Goal: Transaction & Acquisition: Purchase product/service

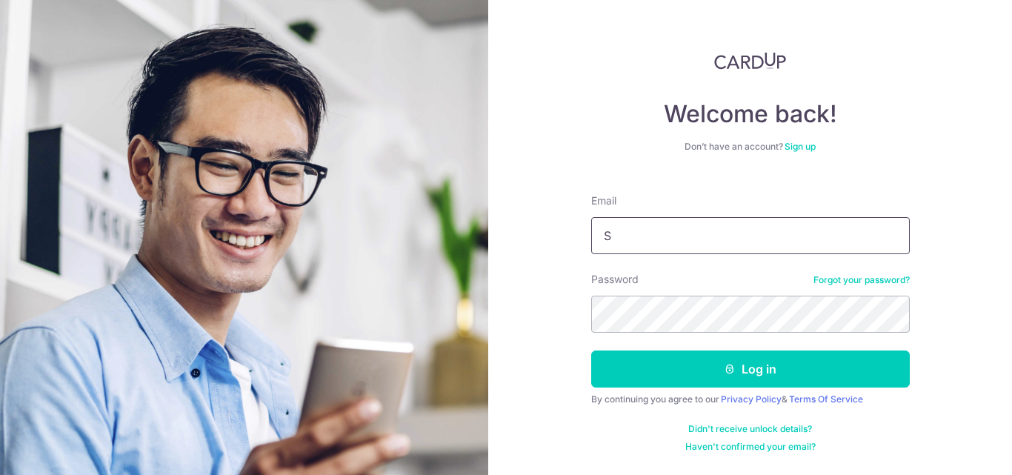
type input "Speedygi81@gmail.com"
click at [591, 350] on button "Log in" at bounding box center [750, 368] width 319 height 37
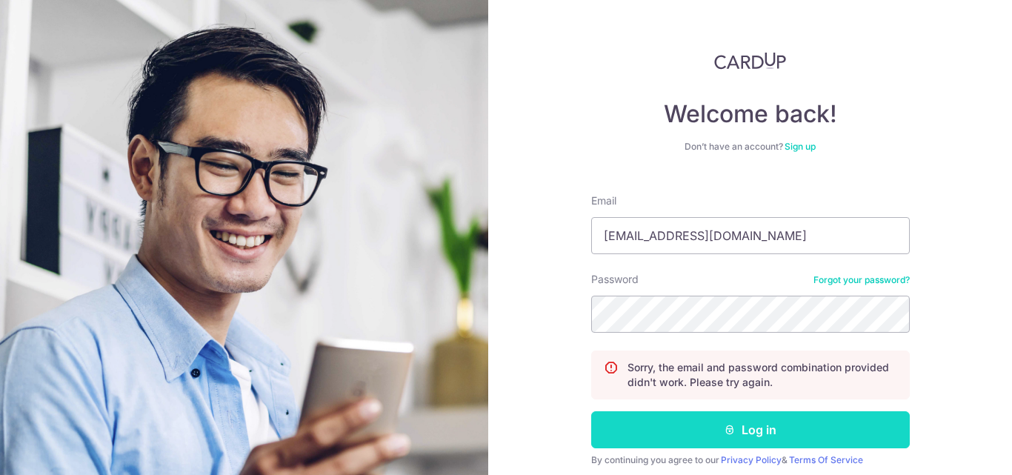
click at [707, 433] on button "Log in" at bounding box center [750, 429] width 319 height 37
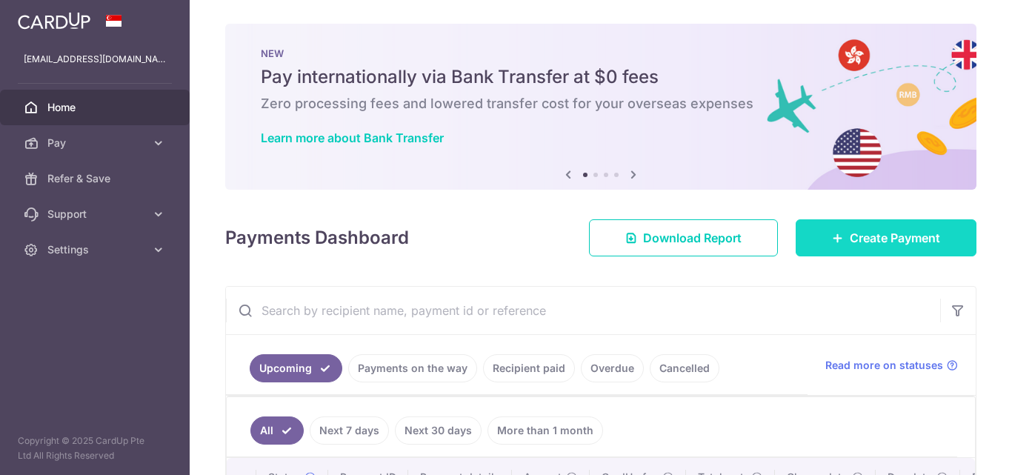
click at [866, 236] on span "Create Payment" at bounding box center [895, 238] width 90 height 18
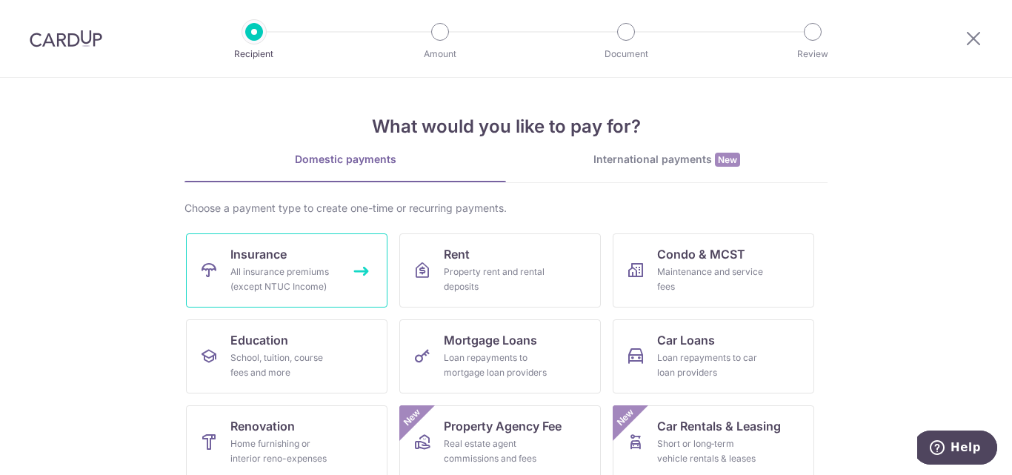
click at [244, 267] on div "All insurance premiums (except NTUC Income)" at bounding box center [283, 279] width 107 height 30
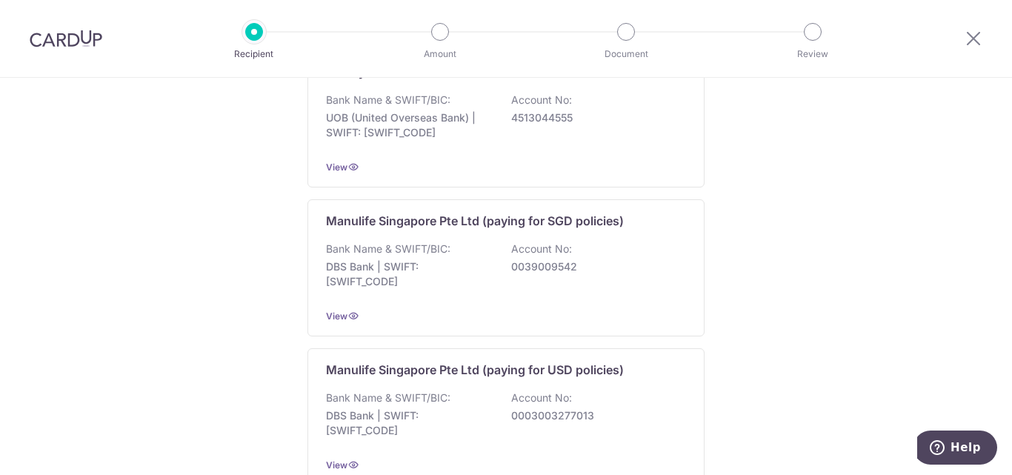
scroll to position [1548, 0]
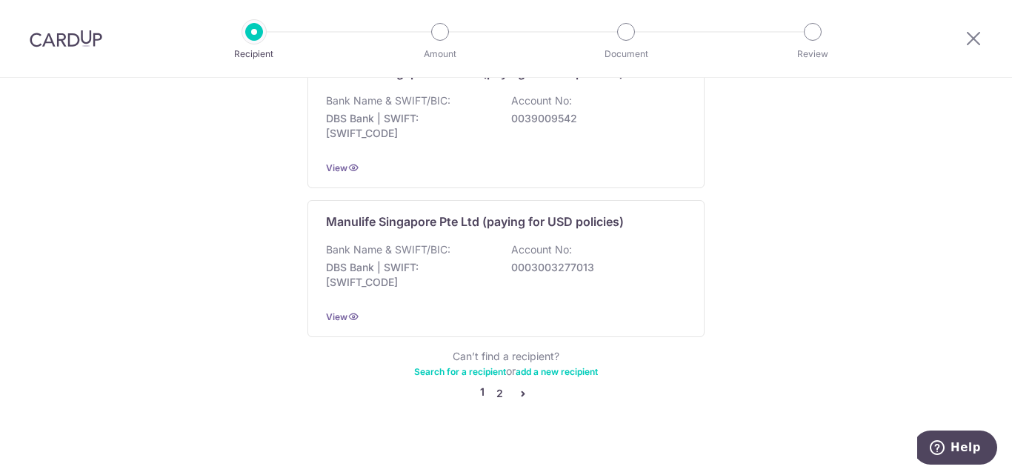
click at [493, 384] on link "2" at bounding box center [499, 393] width 18 height 18
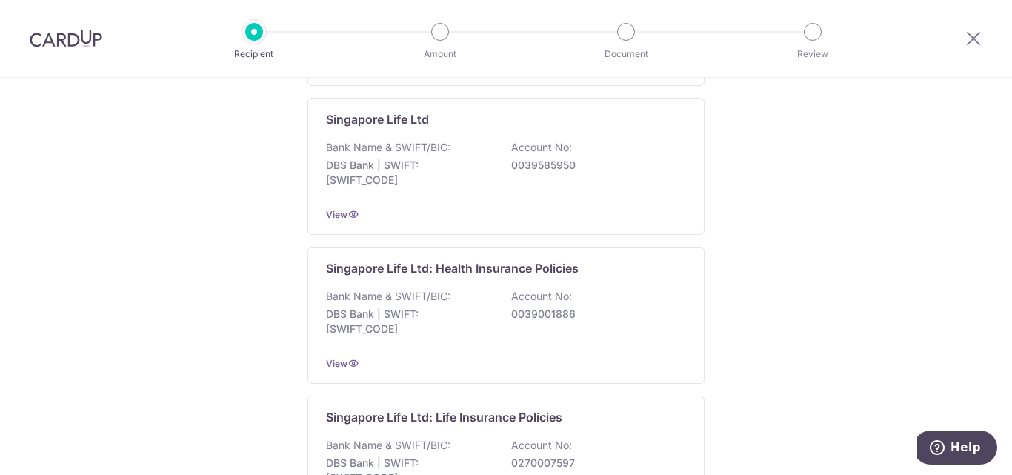
scroll to position [0, 0]
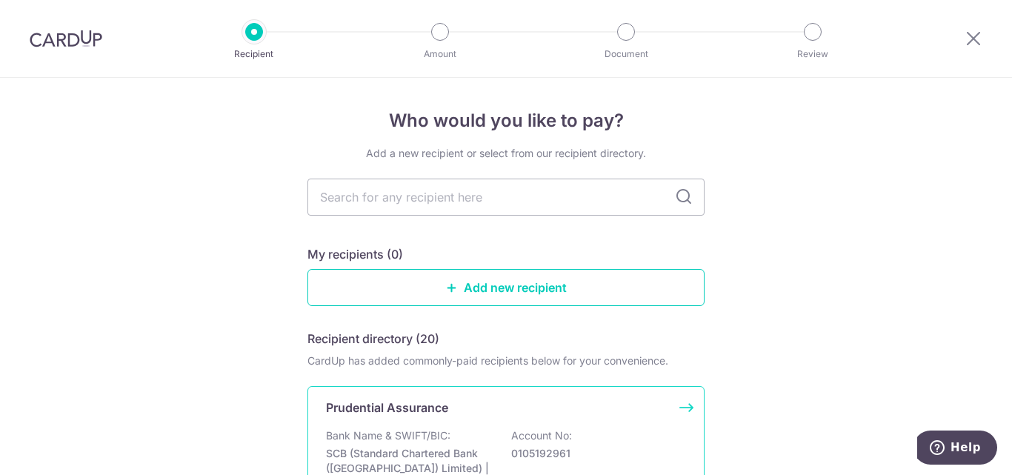
click at [451, 424] on div "Prudential Assurance Bank Name & SWIFT/BIC: SCB (Standard Chartered Bank (Singa…" at bounding box center [505, 458] width 397 height 144
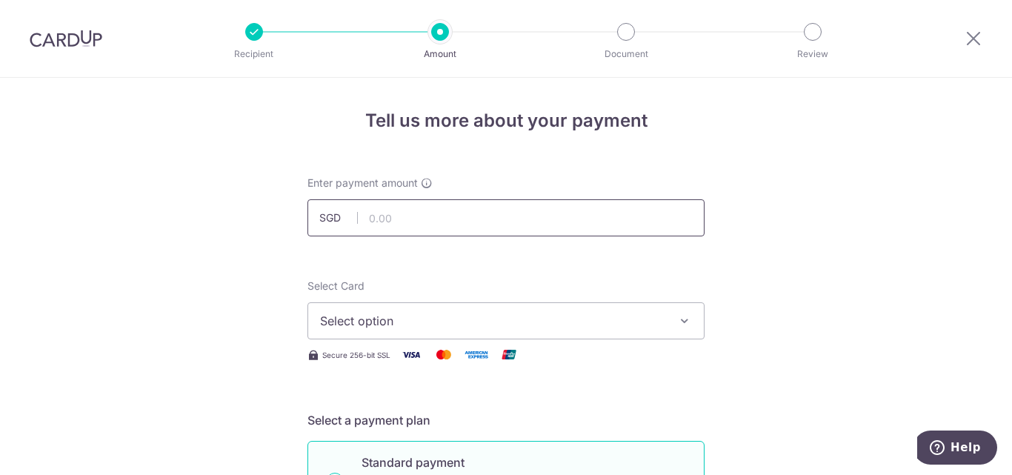
click at [390, 224] on input "text" at bounding box center [505, 217] width 397 height 37
type input "149.29"
click at [396, 308] on button "Select option" at bounding box center [505, 320] width 397 height 37
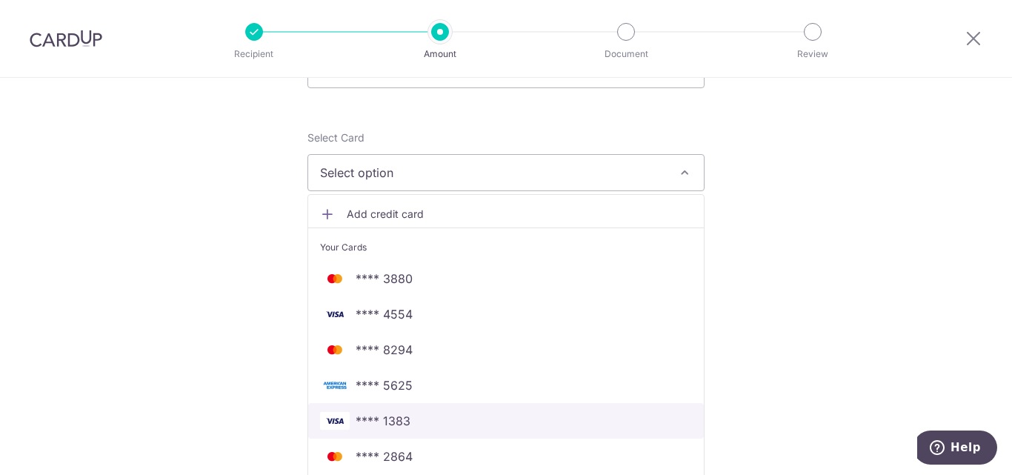
scroll to position [296, 0]
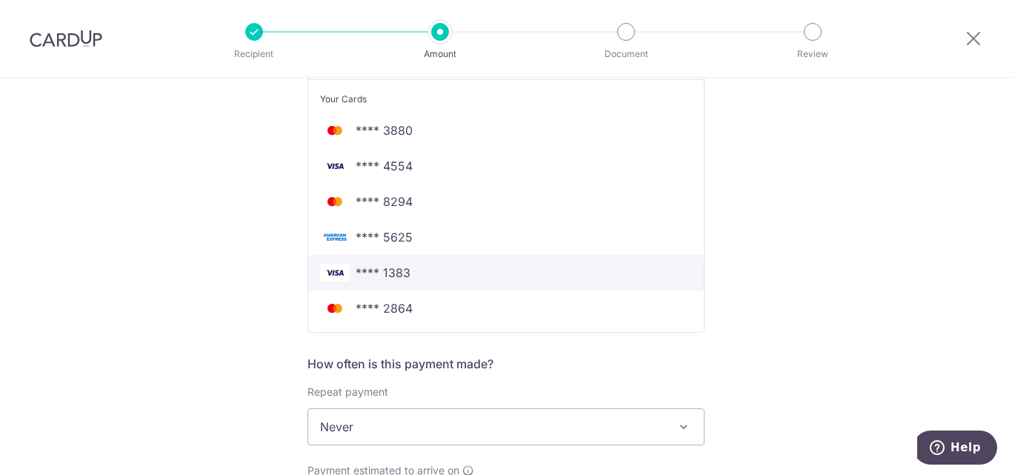
click at [435, 273] on span "**** 1383" at bounding box center [506, 273] width 372 height 18
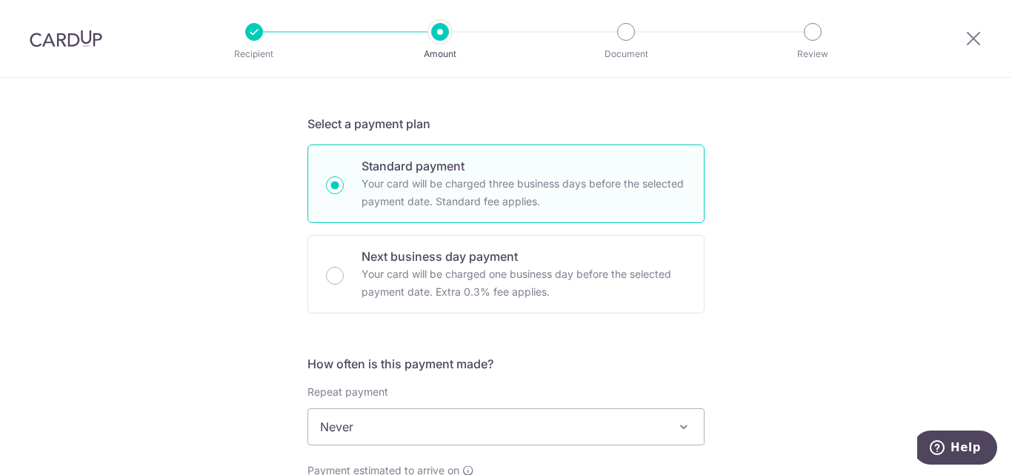
scroll to position [593, 0]
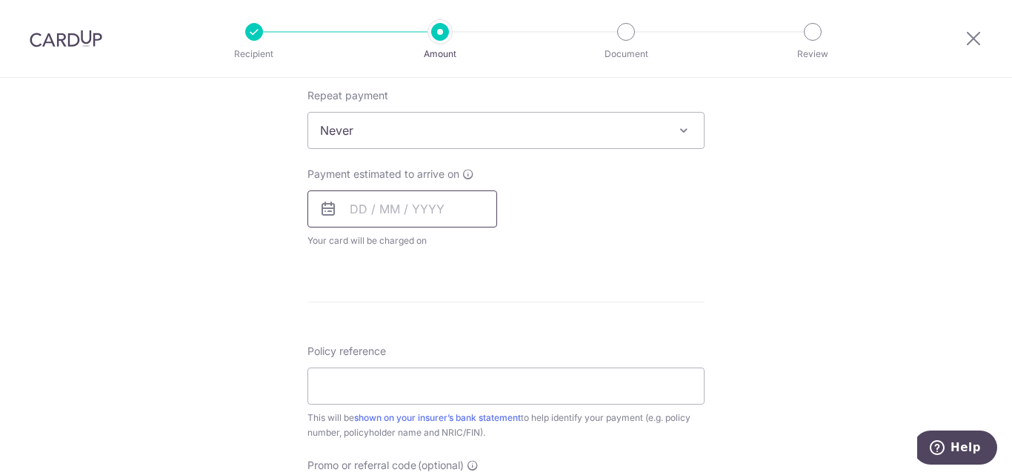
click at [354, 208] on input "text" at bounding box center [402, 208] width 190 height 37
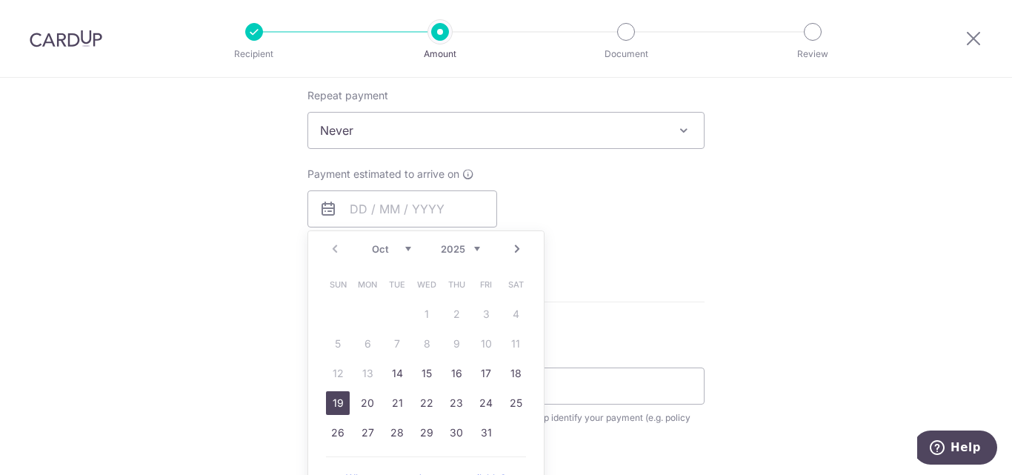
click at [342, 403] on link "19" at bounding box center [338, 403] width 24 height 24
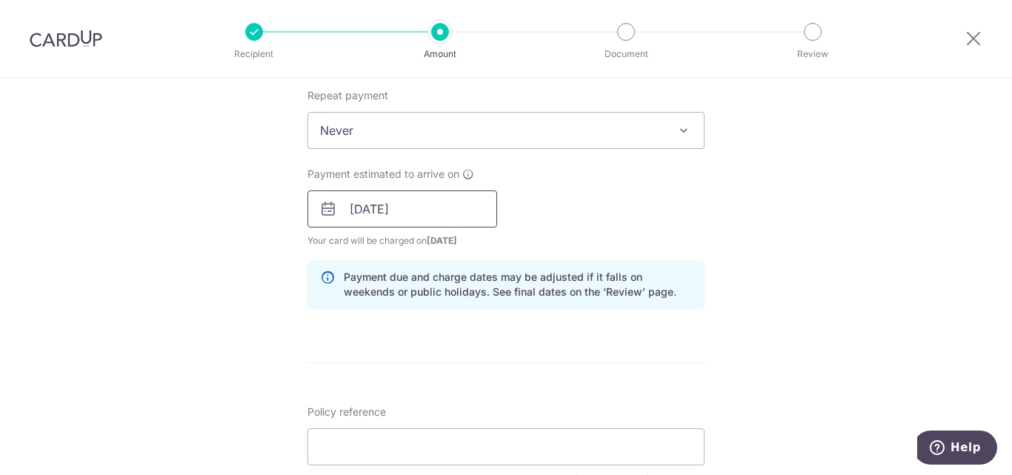
click at [359, 210] on input "19/10/2025" at bounding box center [402, 208] width 190 height 37
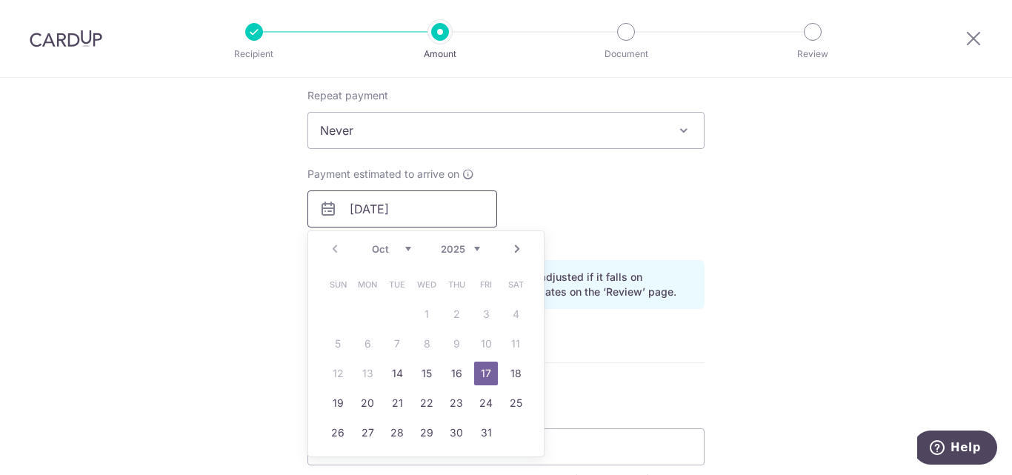
type input "17/10/2025"
click at [187, 210] on div "Tell us more about your payment Enter payment amount SGD 149.29 149.29 Select C…" at bounding box center [506, 185] width 1012 height 1401
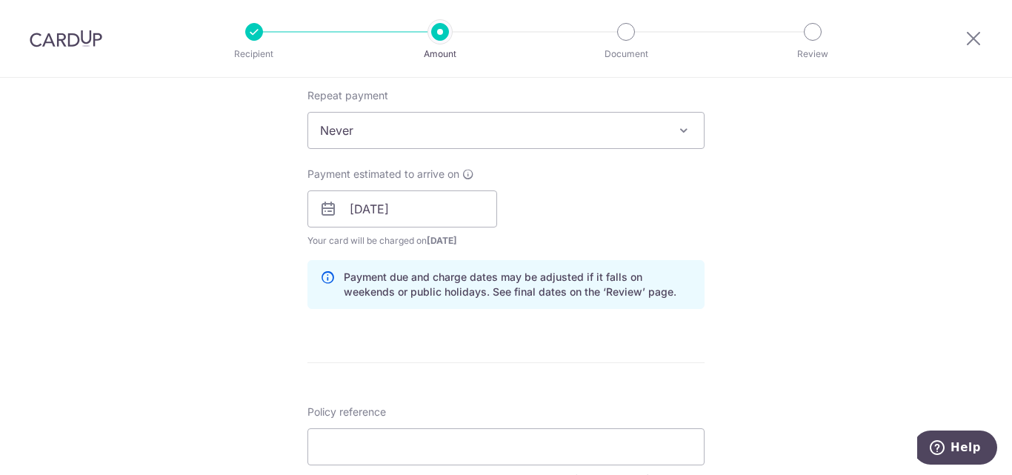
scroll to position [296, 0]
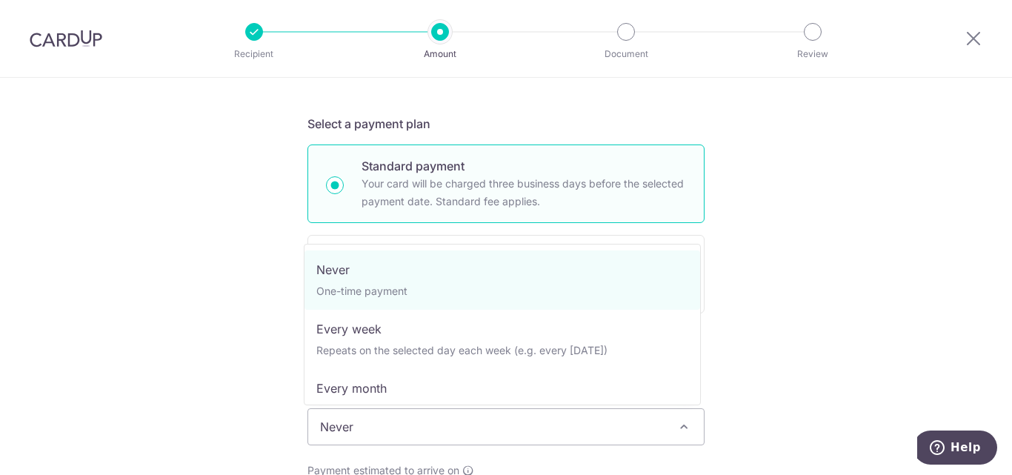
click at [410, 428] on span "Never" at bounding box center [506, 427] width 396 height 36
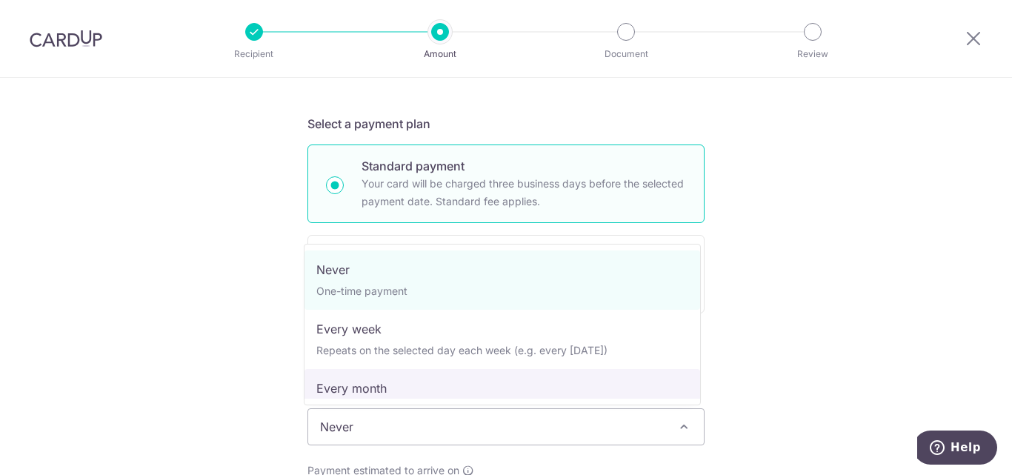
select select "3"
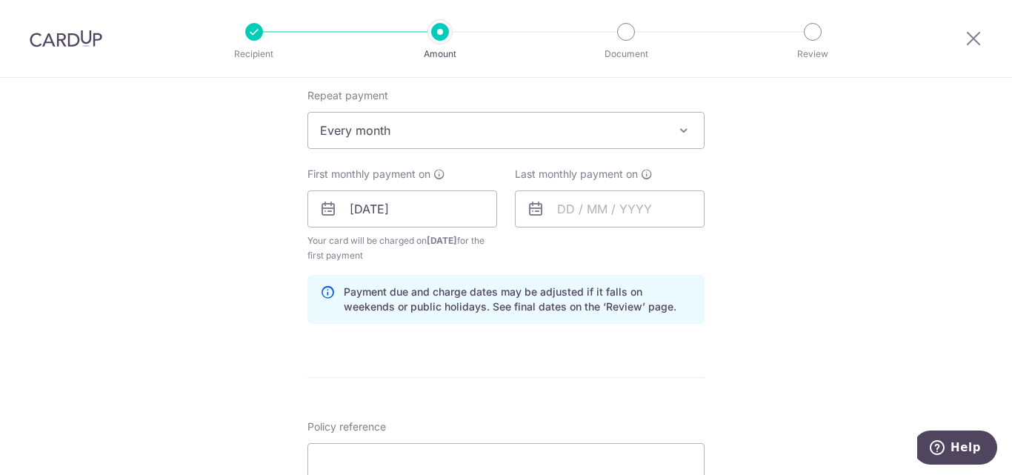
scroll to position [889, 0]
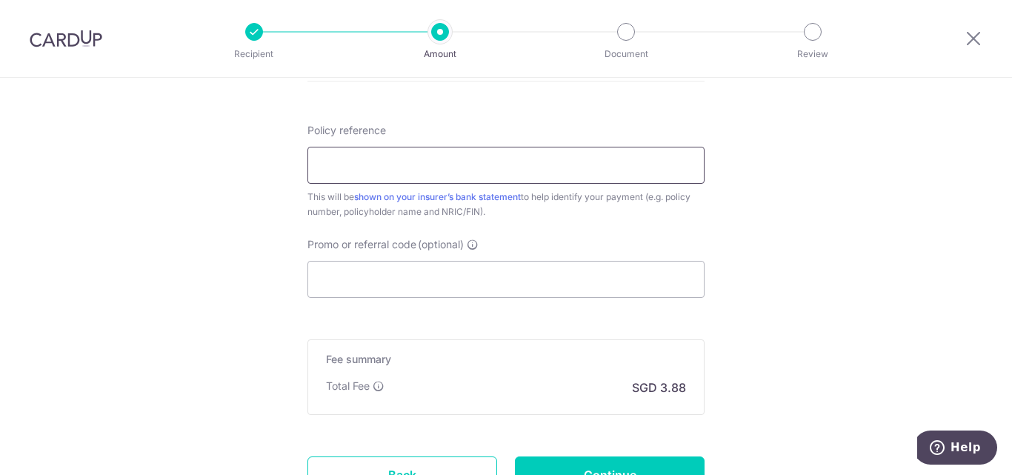
click at [358, 153] on input "Policy reference" at bounding box center [505, 165] width 397 height 37
type input "A2359315"
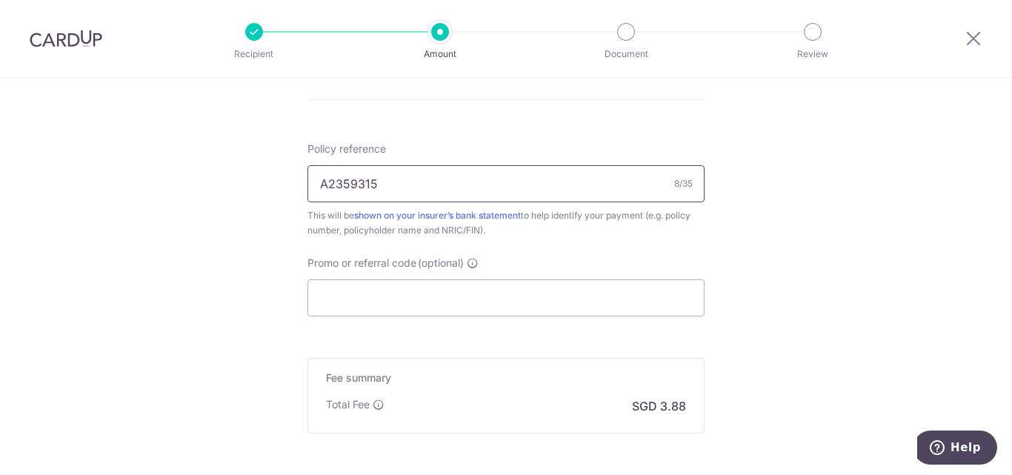
scroll to position [1019, 0]
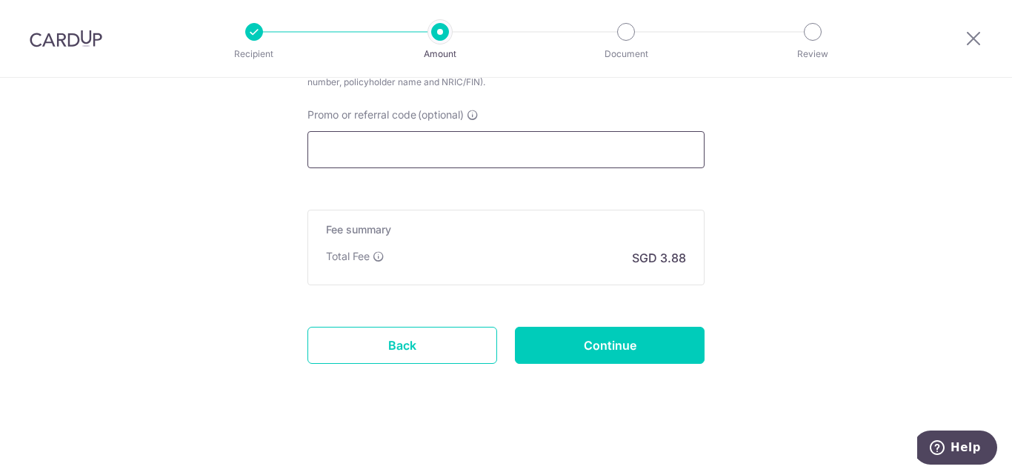
click at [342, 147] on input "Promo or referral code (optional)" at bounding box center [505, 149] width 397 height 37
paste input "OFF225"
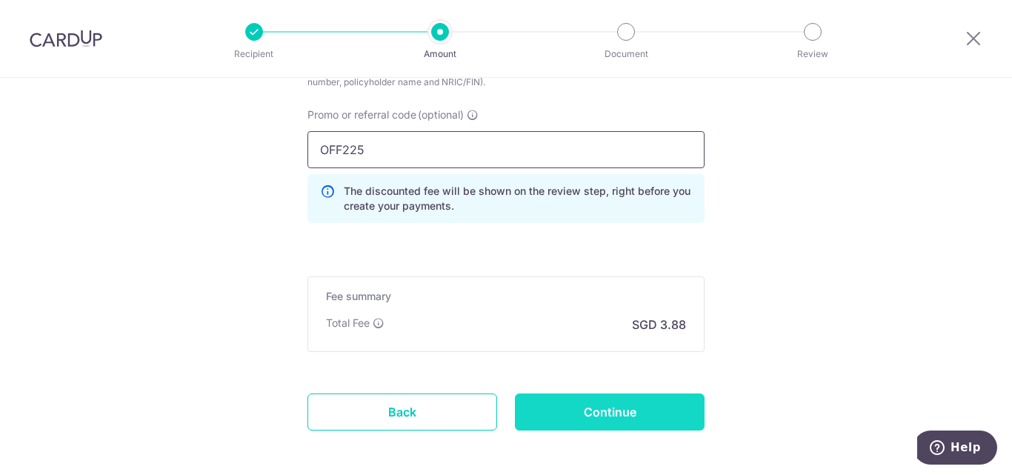
type input "OFF225"
click at [605, 414] on input "Continue" at bounding box center [610, 411] width 190 height 37
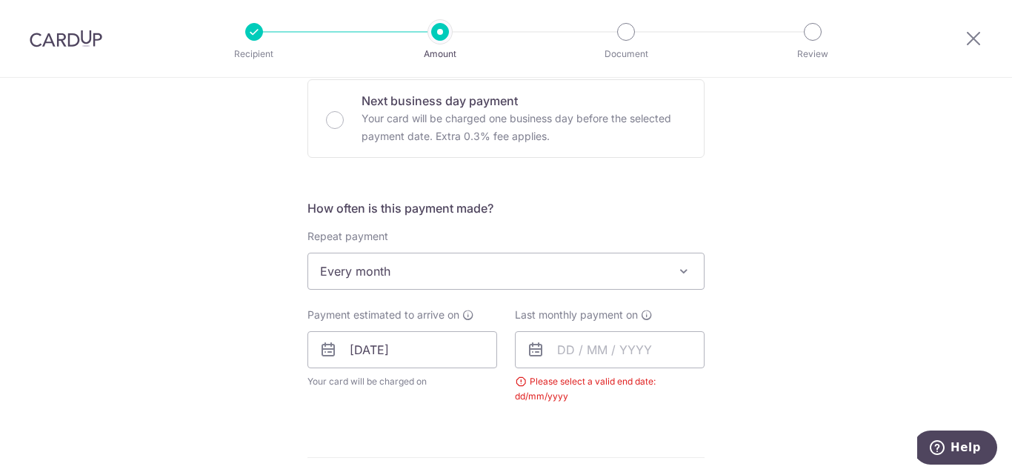
click at [402, 266] on span "Every month" at bounding box center [506, 271] width 396 height 36
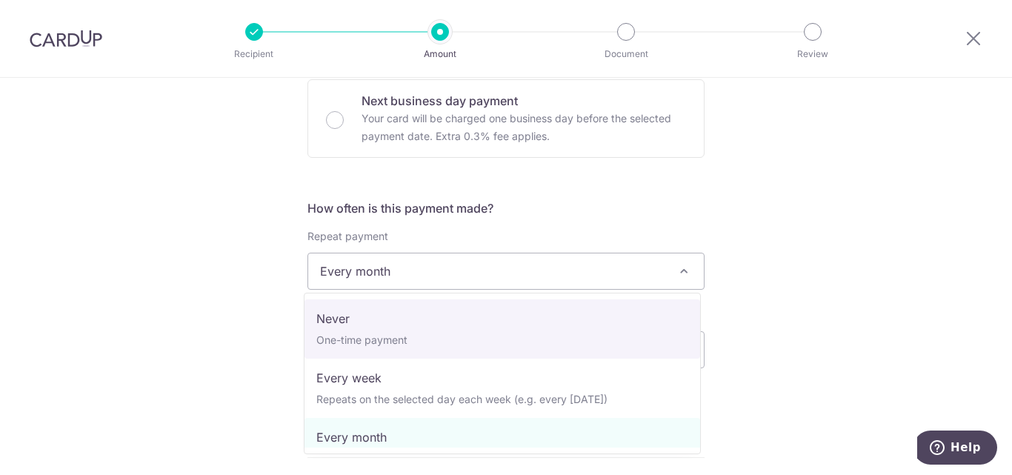
select select "1"
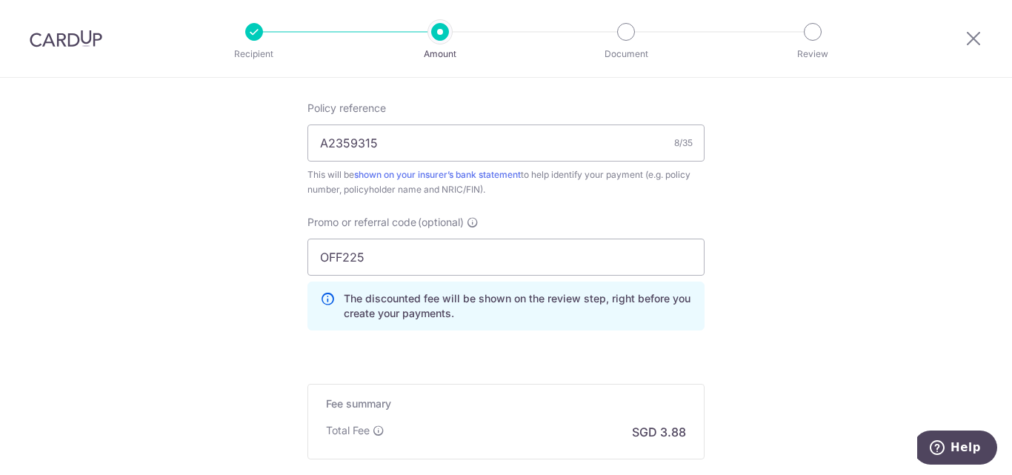
scroll to position [1045, 0]
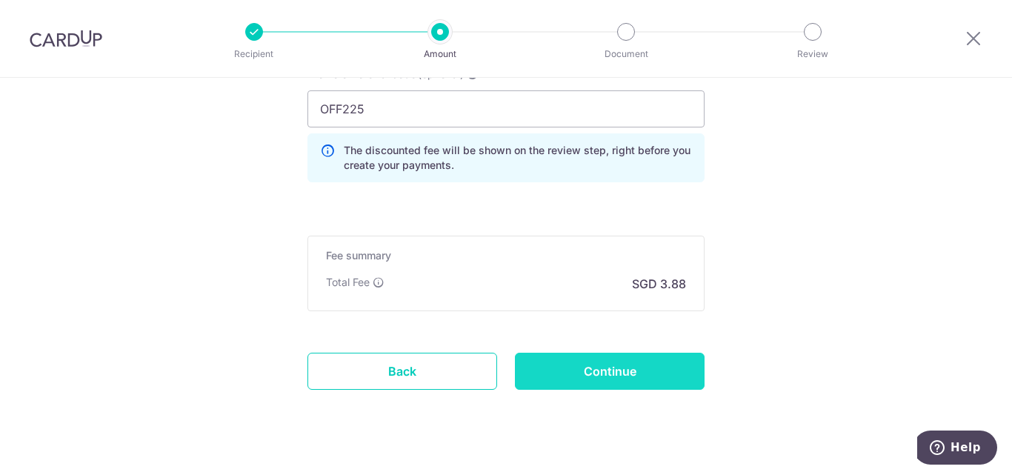
click at [573, 370] on input "Continue" at bounding box center [610, 371] width 190 height 37
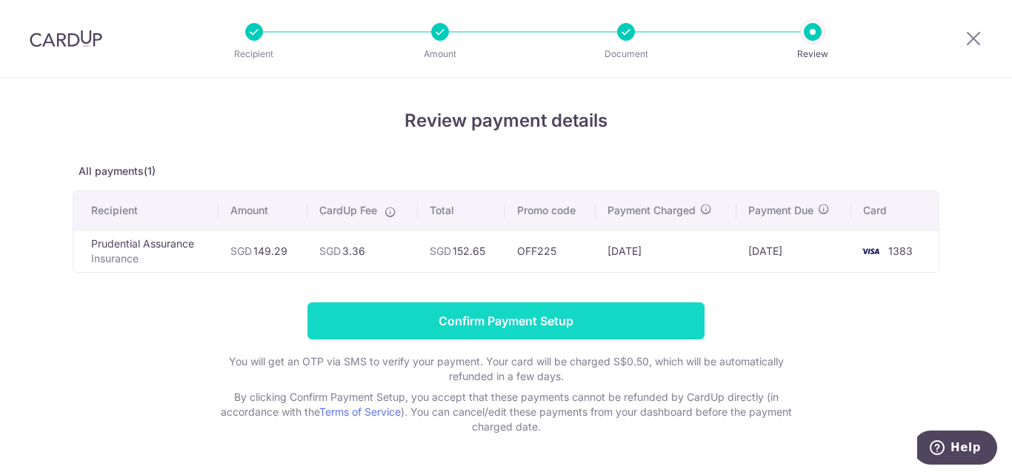
click at [496, 318] on input "Confirm Payment Setup" at bounding box center [505, 320] width 397 height 37
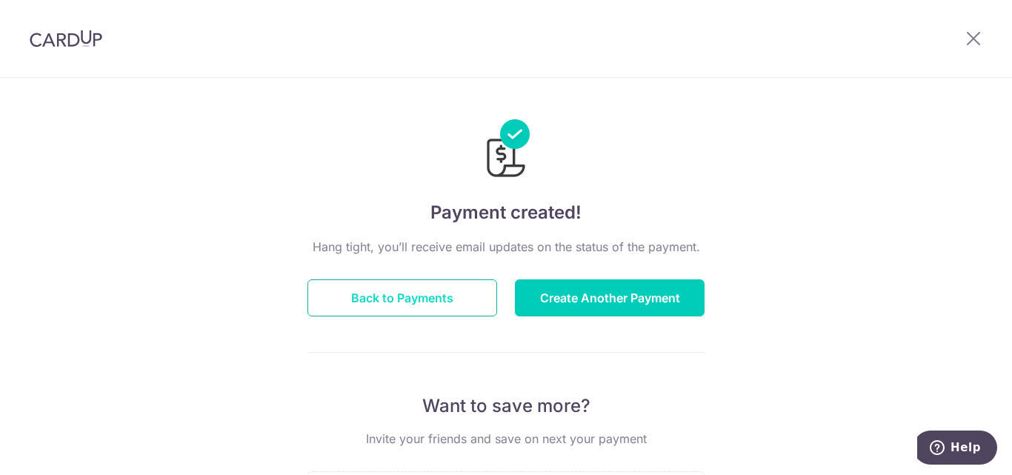
click at [395, 288] on button "Back to Payments" at bounding box center [402, 297] width 190 height 37
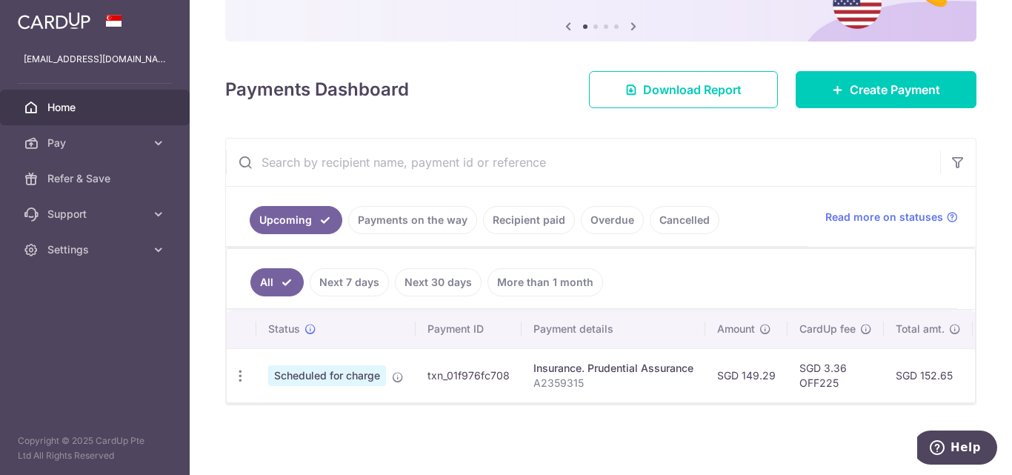
click at [533, 229] on link "Recipient paid" at bounding box center [529, 220] width 92 height 28
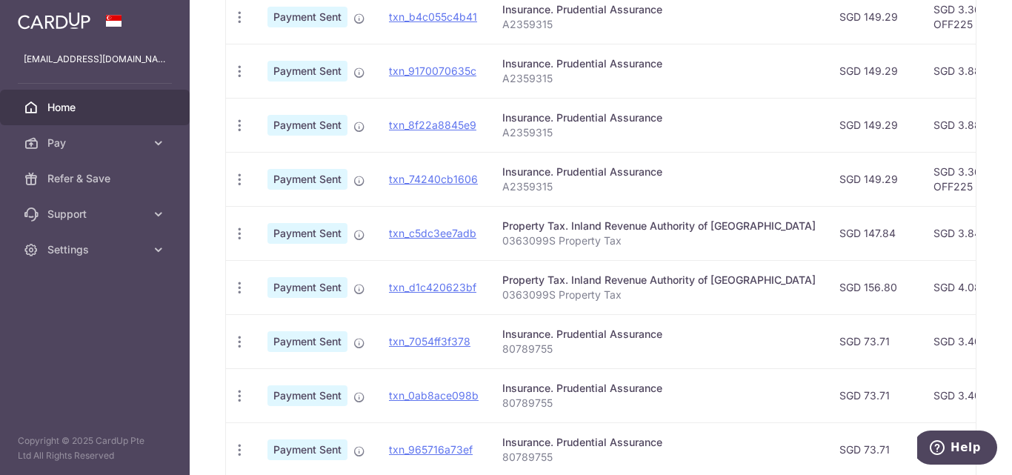
scroll to position [593, 0]
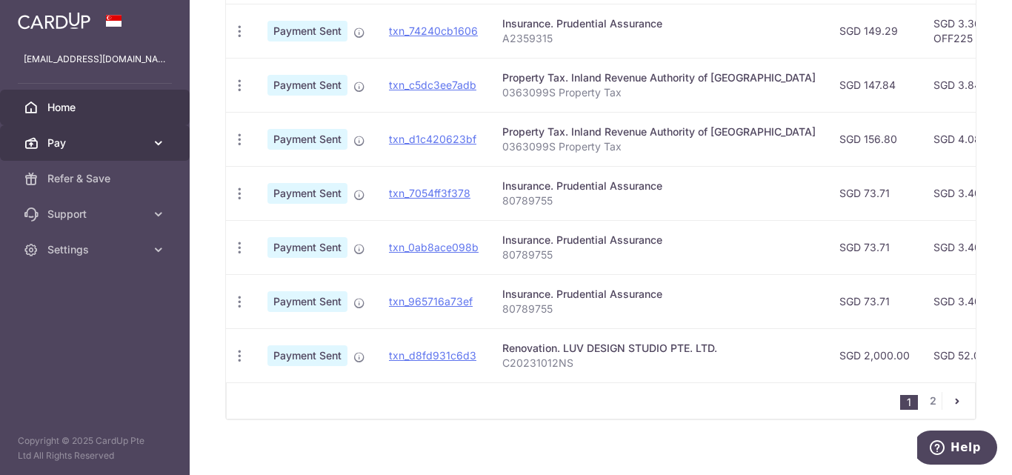
click at [53, 143] on span "Pay" at bounding box center [96, 143] width 98 height 15
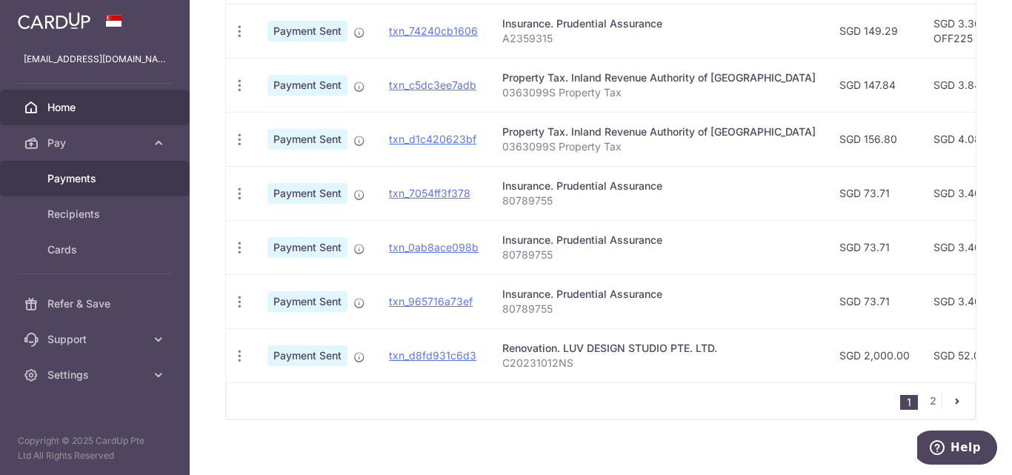
click at [56, 170] on link "Payments" at bounding box center [95, 179] width 190 height 36
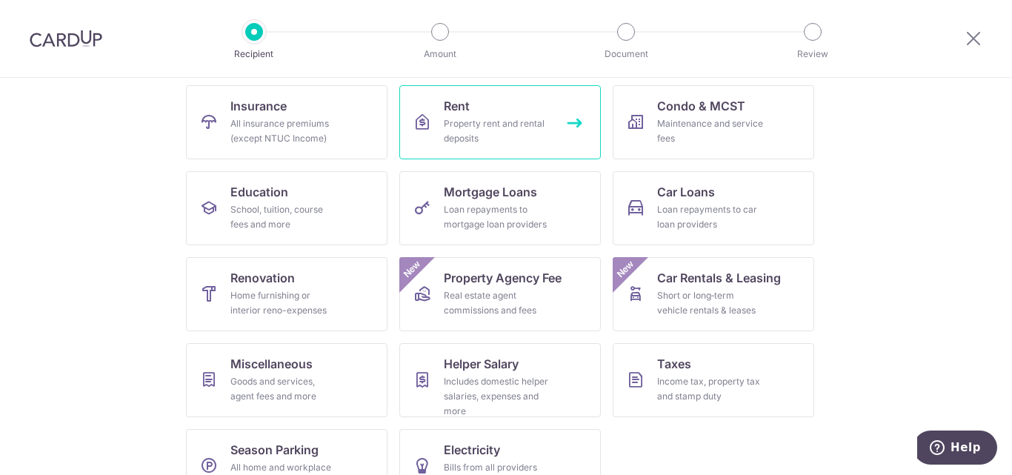
scroll to position [188, 0]
